Goal: Task Accomplishment & Management: Manage account settings

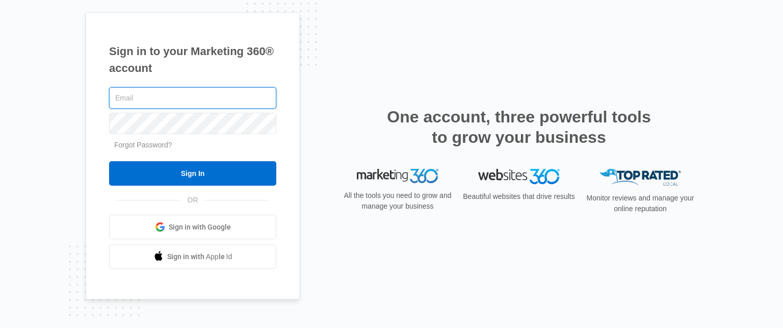
click at [221, 108] on input "text" at bounding box center [192, 97] width 167 height 21
type input "[EMAIL_ADDRESS][DOMAIN_NAME]"
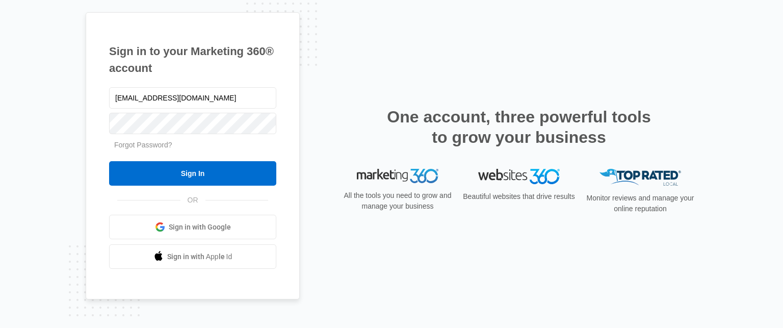
click at [218, 160] on form "info@ajicorporate.com Forgot Password? Sign In" at bounding box center [192, 135] width 167 height 101
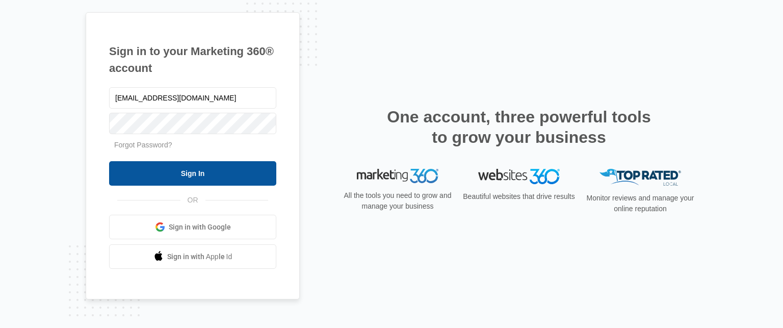
click at [217, 168] on input "Sign In" at bounding box center [192, 173] width 167 height 24
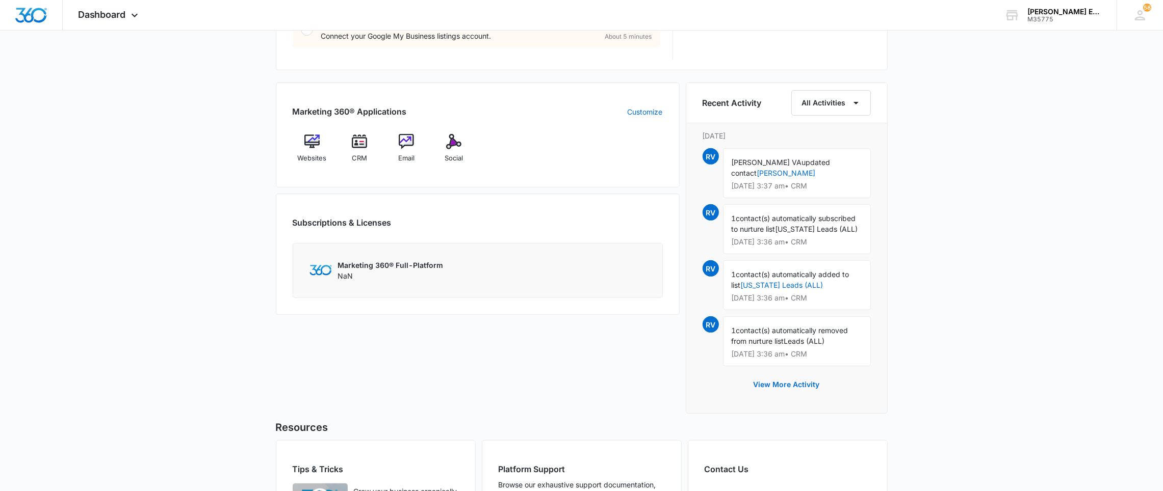
scroll to position [606, 0]
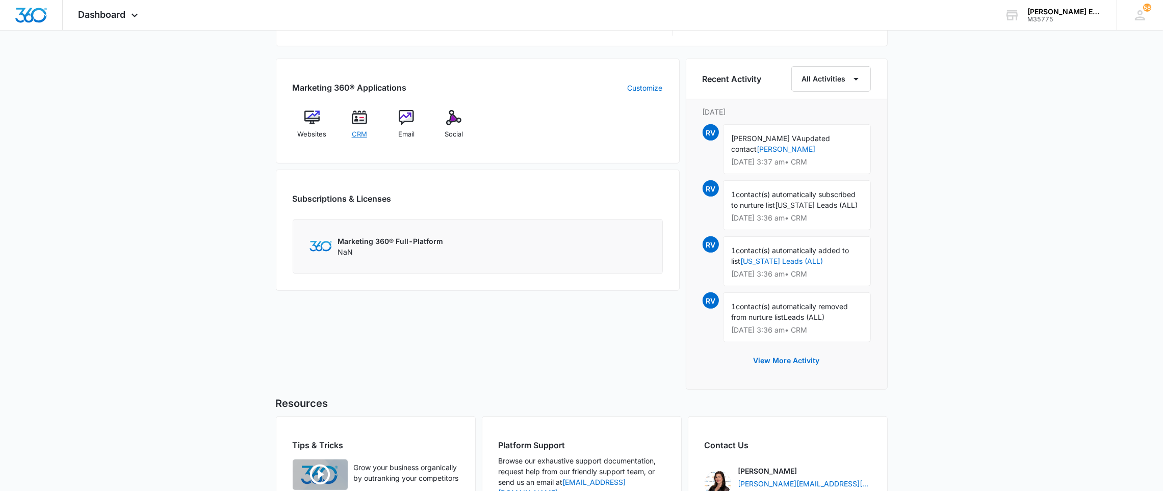
click at [364, 135] on span "CRM" at bounding box center [359, 134] width 15 height 10
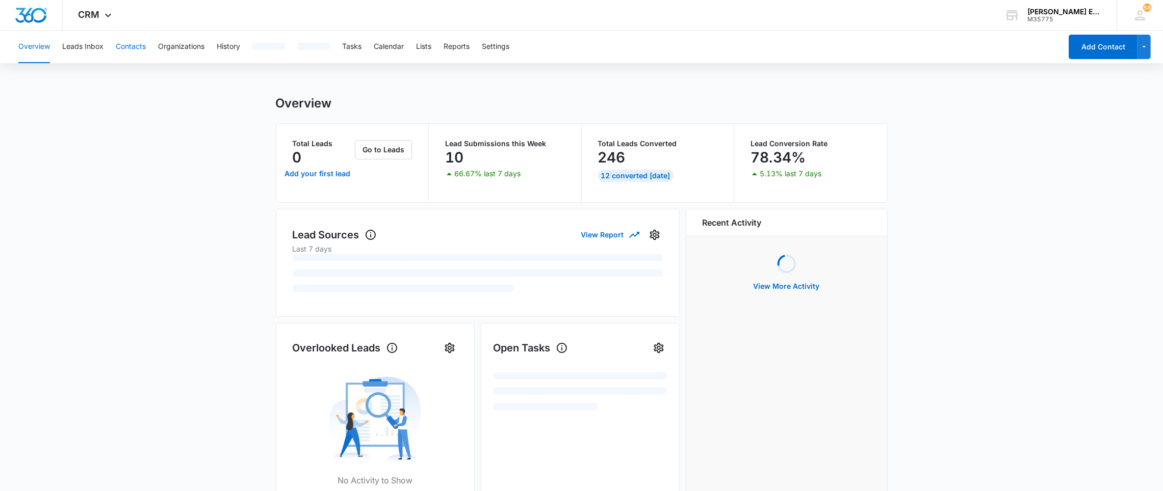
click at [125, 41] on button "Contacts" at bounding box center [131, 47] width 30 height 33
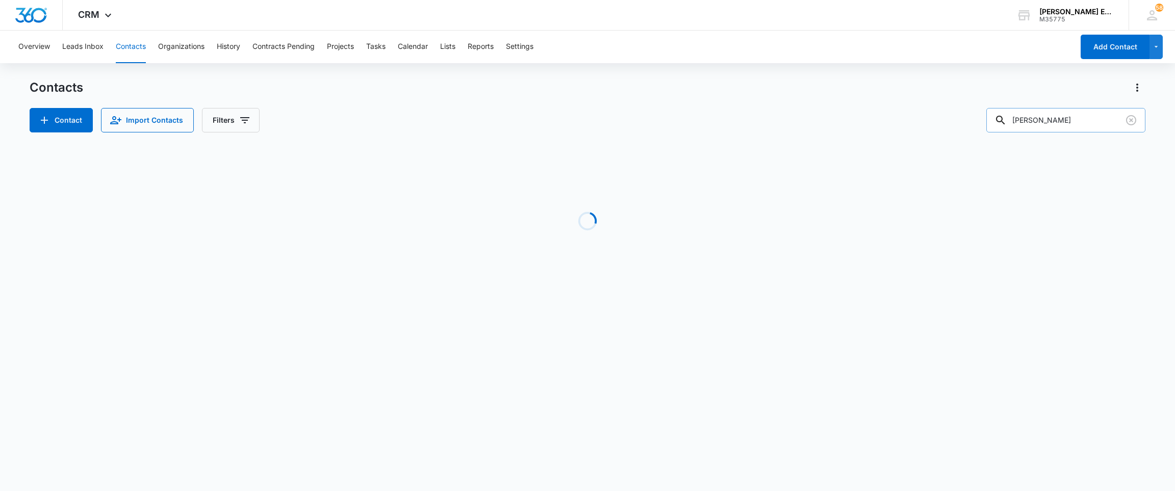
click at [1054, 122] on input "[PERSON_NAME]" at bounding box center [1065, 120] width 159 height 24
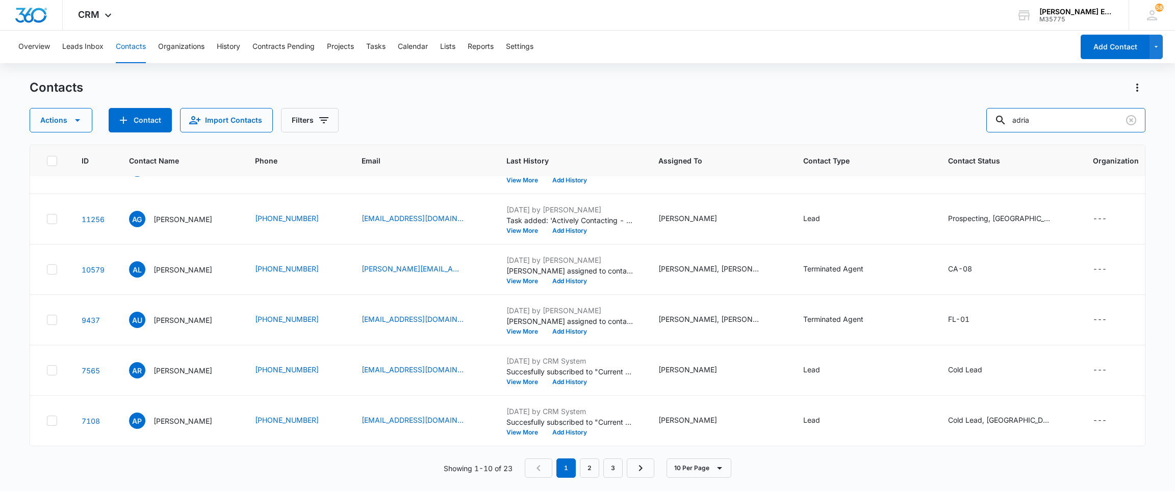
scroll to position [319, 0]
type input "[PERSON_NAME]"
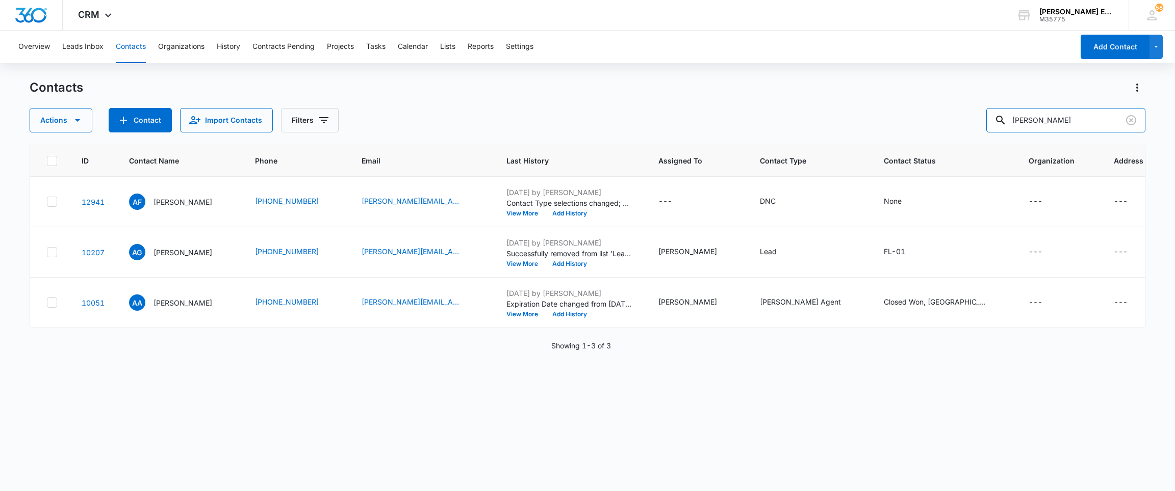
scroll to position [0, 0]
click at [822, 14] on div "CRM Apps Websites CRM Email Social Brand [PERSON_NAME] Estates and Homes M35775…" at bounding box center [587, 15] width 1175 height 31
